Goal: Task Accomplishment & Management: Manage account settings

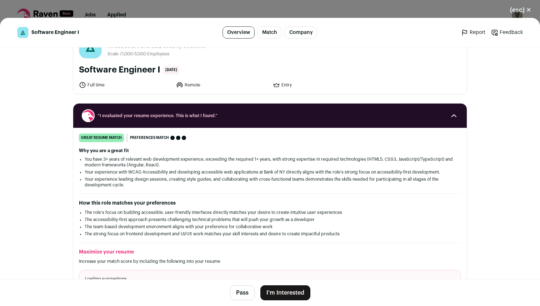
scroll to position [27, 0]
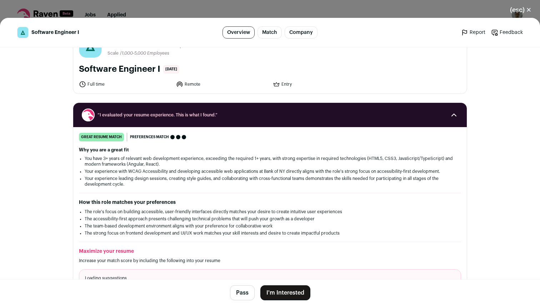
click at [277, 293] on button "I'm Interested" at bounding box center [285, 292] width 50 height 15
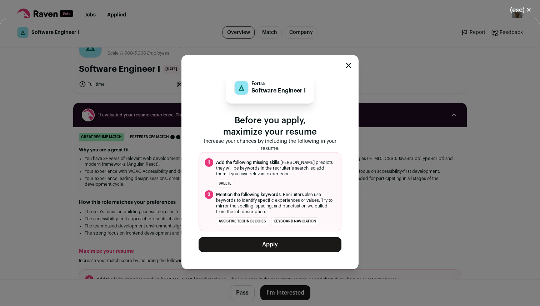
click at [259, 242] on button "Apply" at bounding box center [270, 244] width 143 height 15
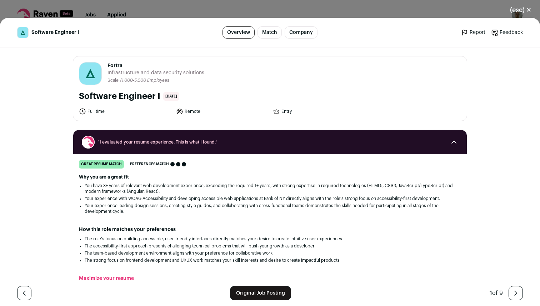
click at [312, 16] on div "(esc) ✕ Software Engineer I Overview Match Company Report Feedback Report Feedb…" at bounding box center [270, 153] width 540 height 306
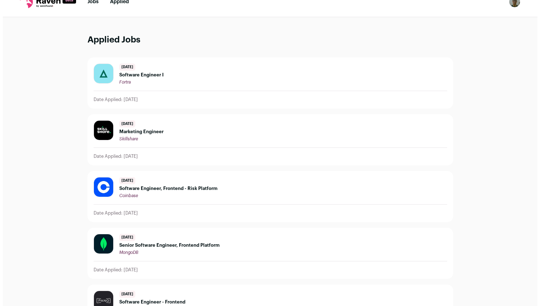
scroll to position [20, 0]
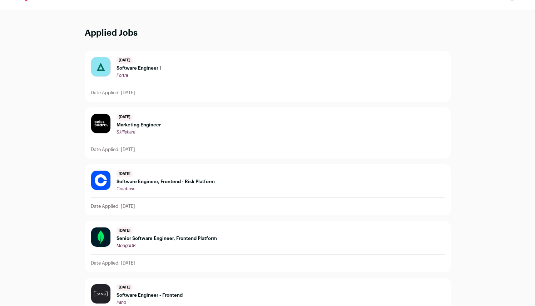
click at [186, 125] on div "[DATE] Marketing Engineer [GEOGRAPHIC_DATA]" at bounding box center [268, 124] width 354 height 21
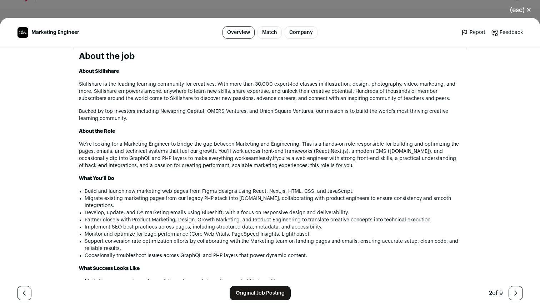
scroll to position [351, 0]
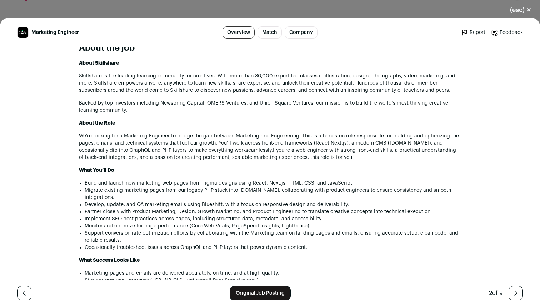
click at [258, 296] on link "Original Job Posting" at bounding box center [260, 293] width 61 height 14
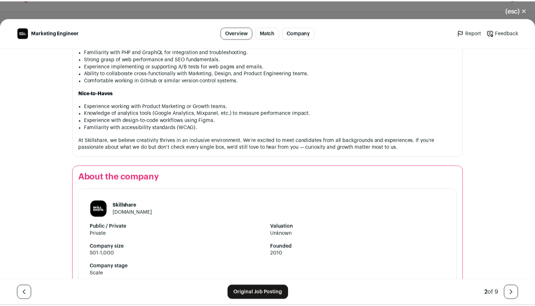
scroll to position [755, 0]
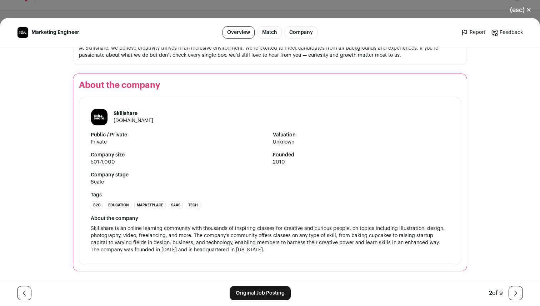
click at [338, 0] on div "(esc) ✕ Marketing Engineer Overview Match Company Report Feedback Report Feedba…" at bounding box center [270, 153] width 540 height 306
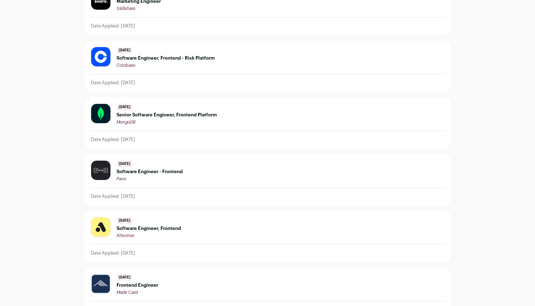
scroll to position [270, 0]
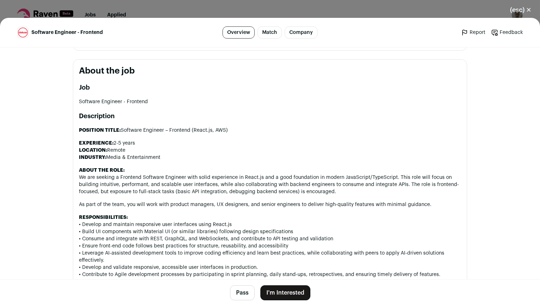
scroll to position [341, 0]
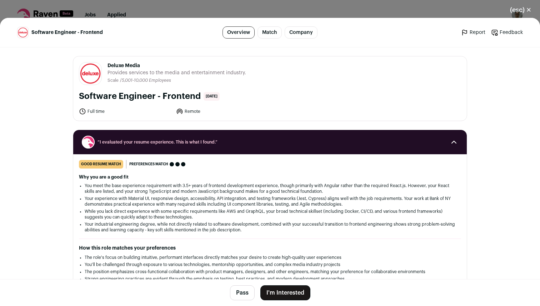
scroll to position [341, 0]
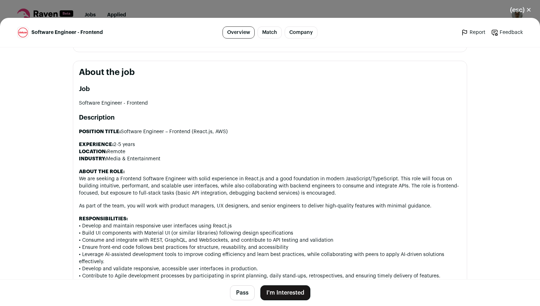
click at [387, 11] on div "(esc) ✕ Software Engineer - Frontend Overview Match Company Report Feedback Rep…" at bounding box center [270, 153] width 540 height 306
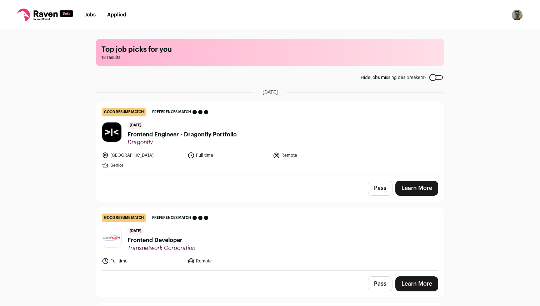
click at [372, 55] on span "18 results" at bounding box center [269, 58] width 337 height 6
click at [513, 19] on img "Open dropdown" at bounding box center [517, 14] width 11 height 11
click at [476, 36] on link "Settings" at bounding box center [483, 33] width 79 height 17
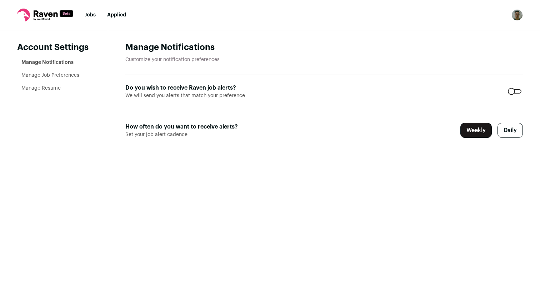
click at [75, 76] on link "Manage Job Preferences" at bounding box center [50, 75] width 58 height 5
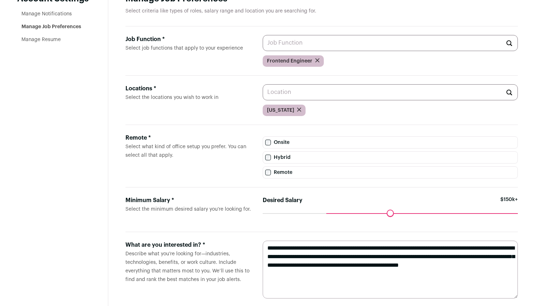
scroll to position [61, 0]
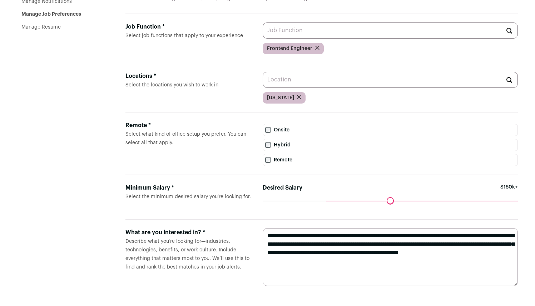
click at [57, 28] on link "Manage Resume" at bounding box center [40, 27] width 39 height 5
